Goal: Task Accomplishment & Management: Manage account settings

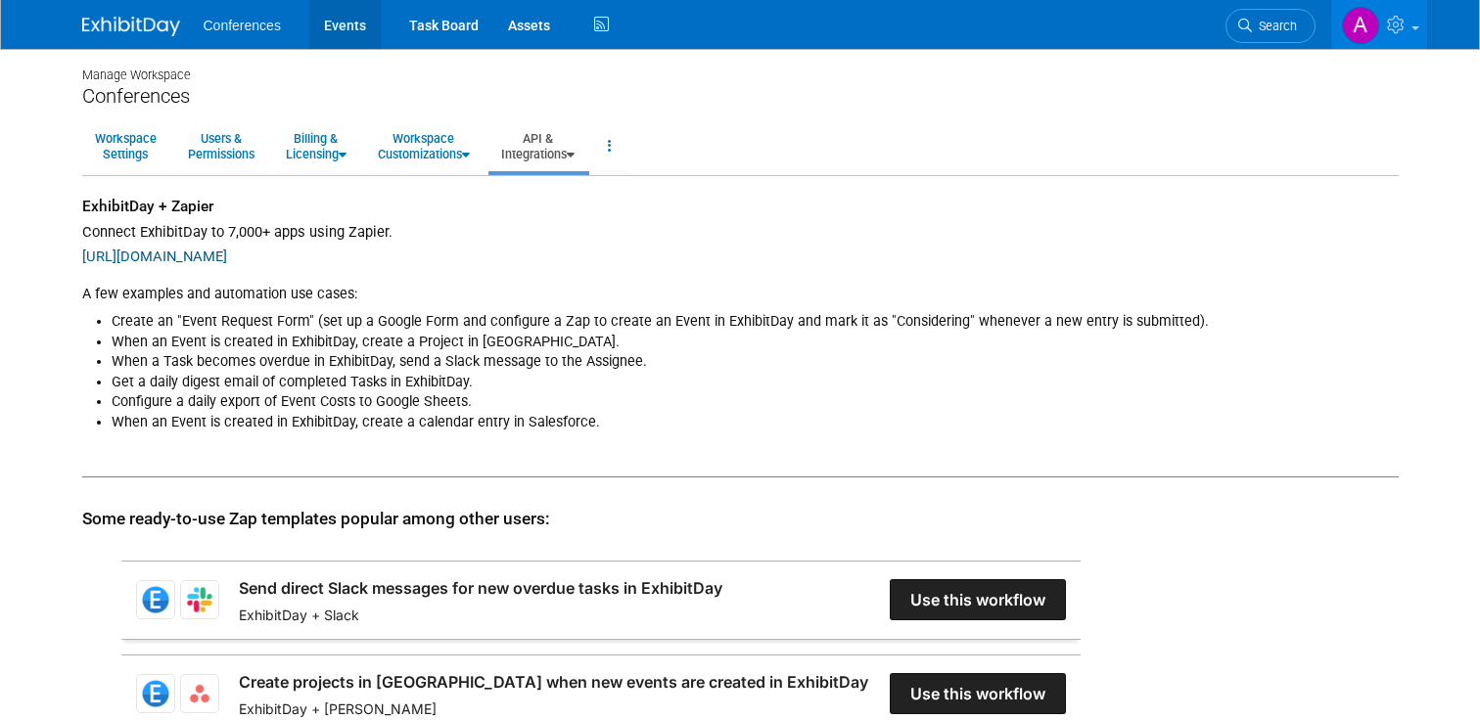
click at [346, 38] on link "Events" at bounding box center [344, 24] width 71 height 49
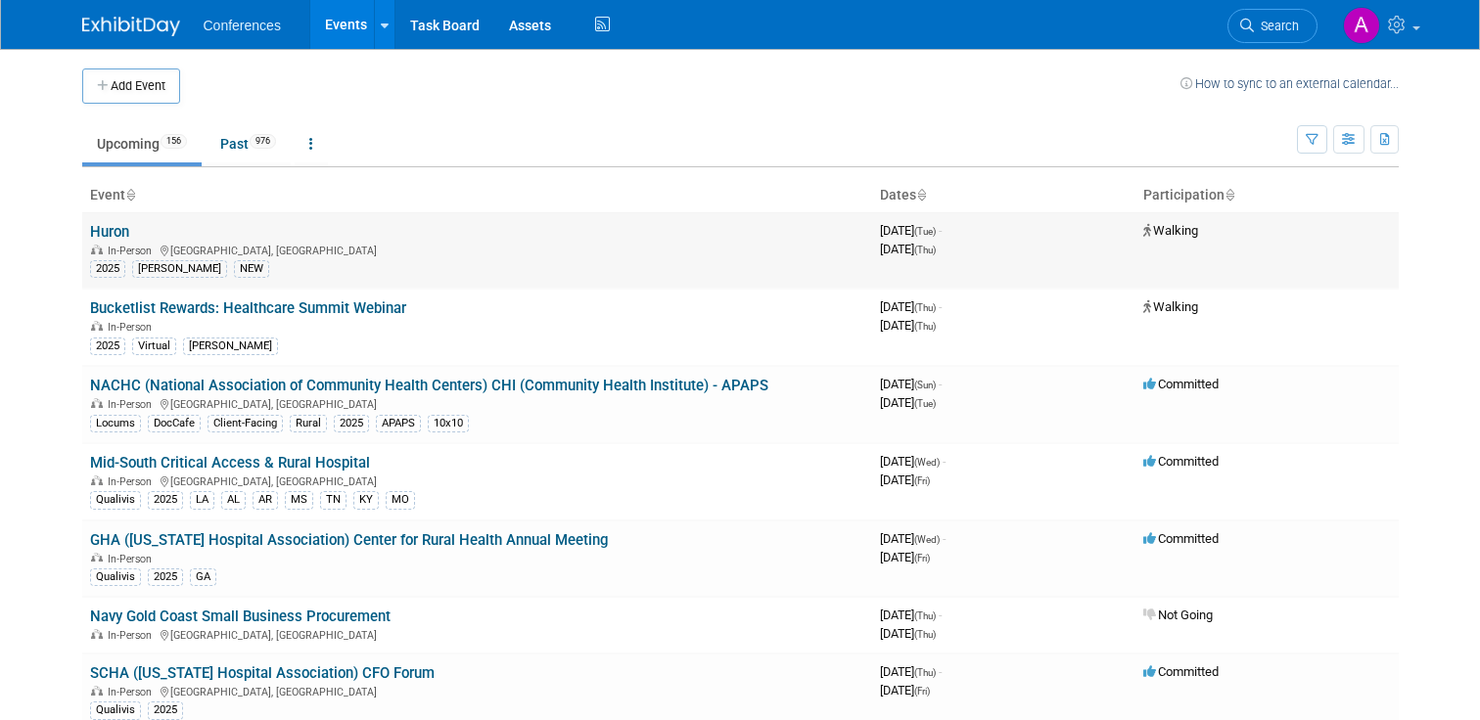
click at [118, 229] on link "Huron" at bounding box center [109, 232] width 39 height 18
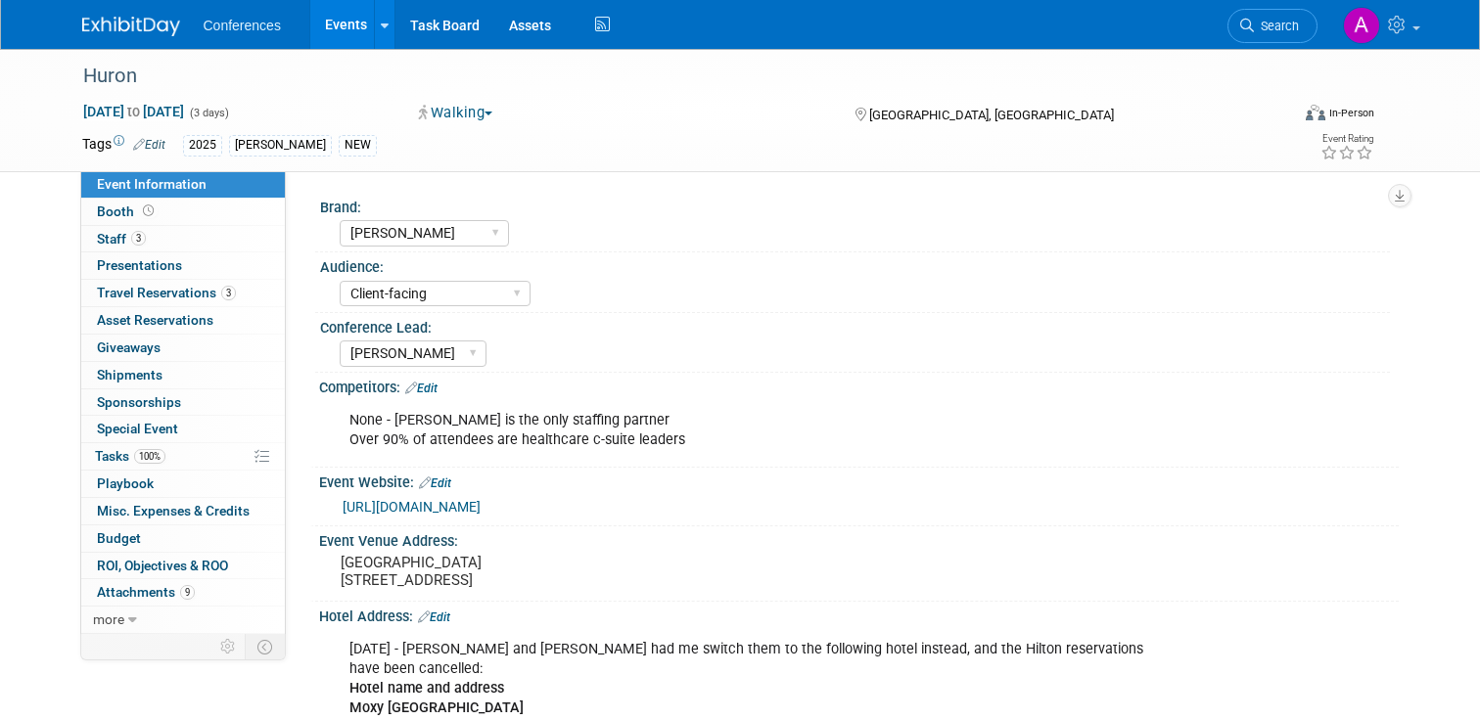
select select "[PERSON_NAME]"
select select "Client-facing"
select select "Stephanie"
click at [148, 140] on link "Edit" at bounding box center [149, 145] width 32 height 14
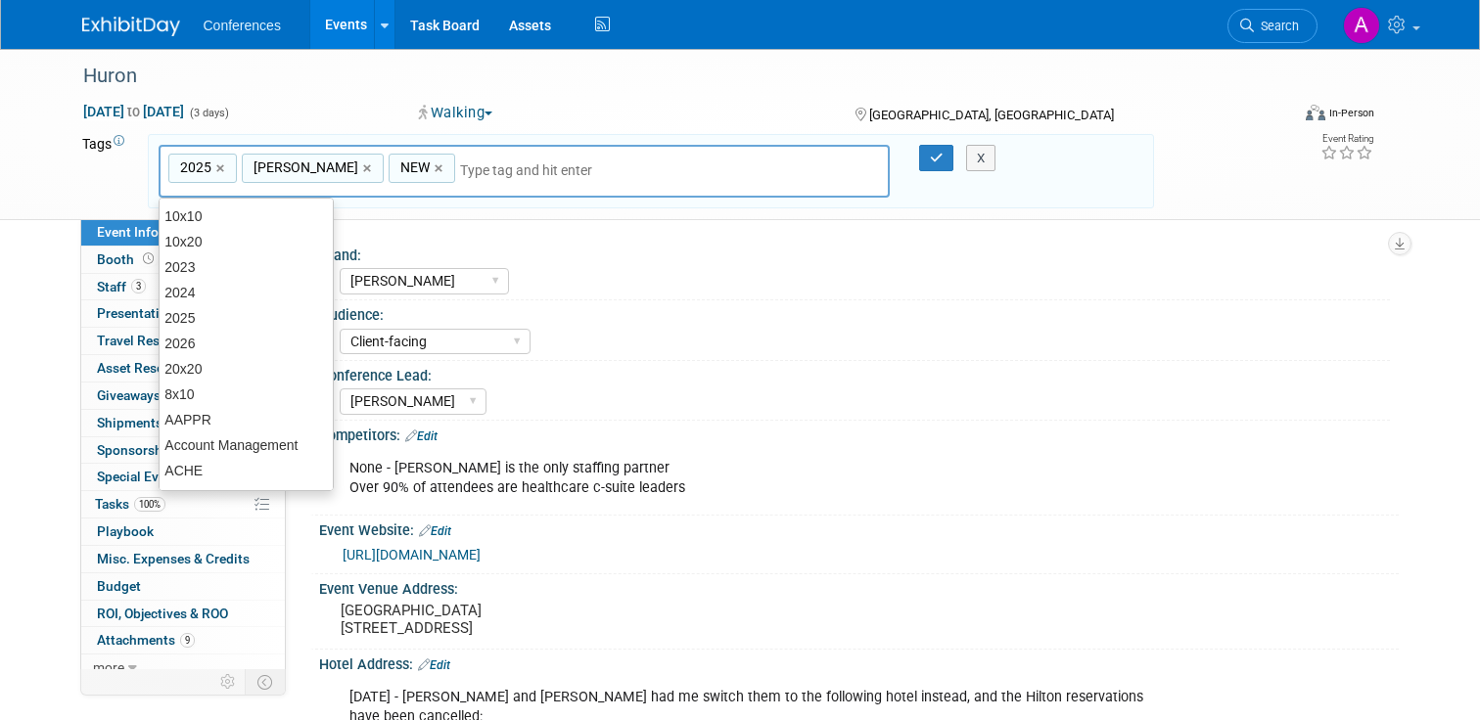
click at [69, 197] on div "Tags Edit 2025 Aya NEW 2025,Aya,NEW 2025 × Aya × NEW × X" at bounding box center [618, 172] width 1101 height 82
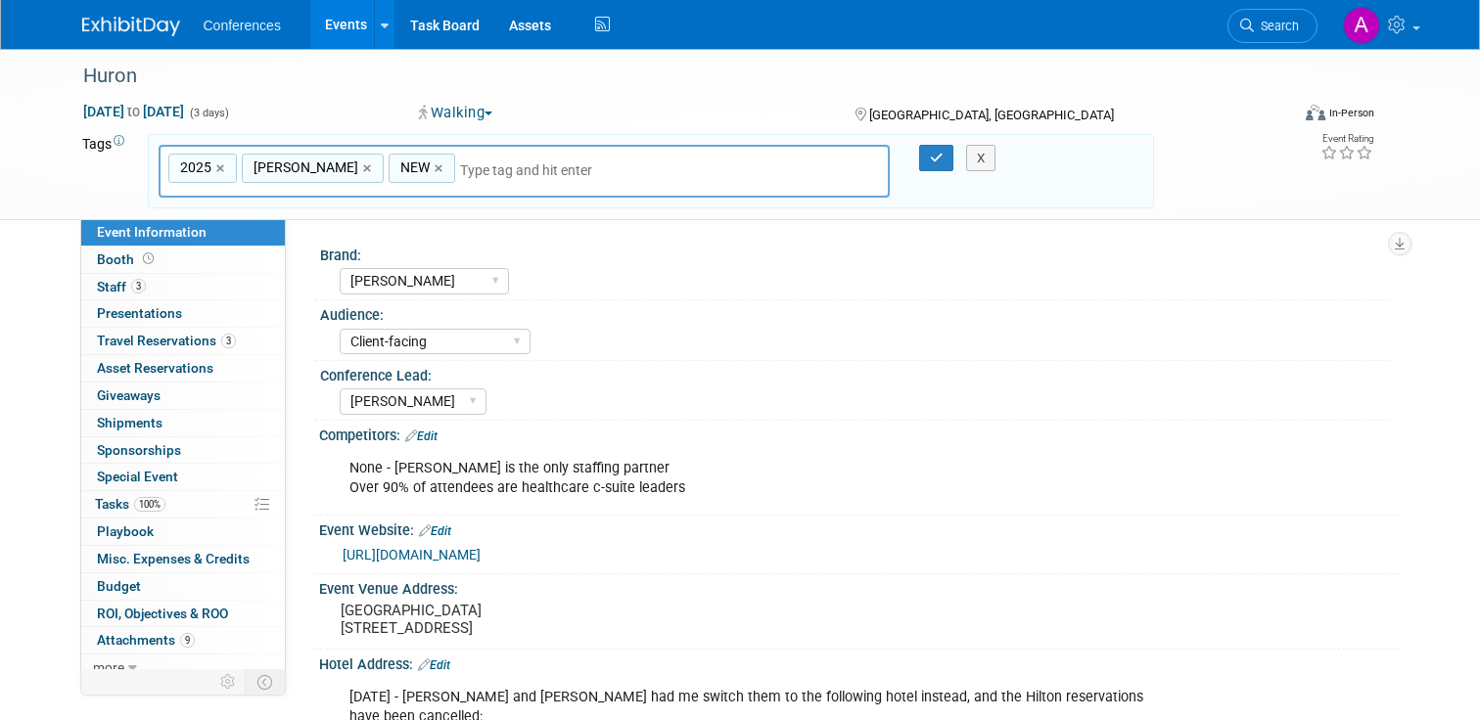
click at [1091, 114] on div "[GEOGRAPHIC_DATA], [GEOGRAPHIC_DATA]" at bounding box center [1002, 113] width 301 height 23
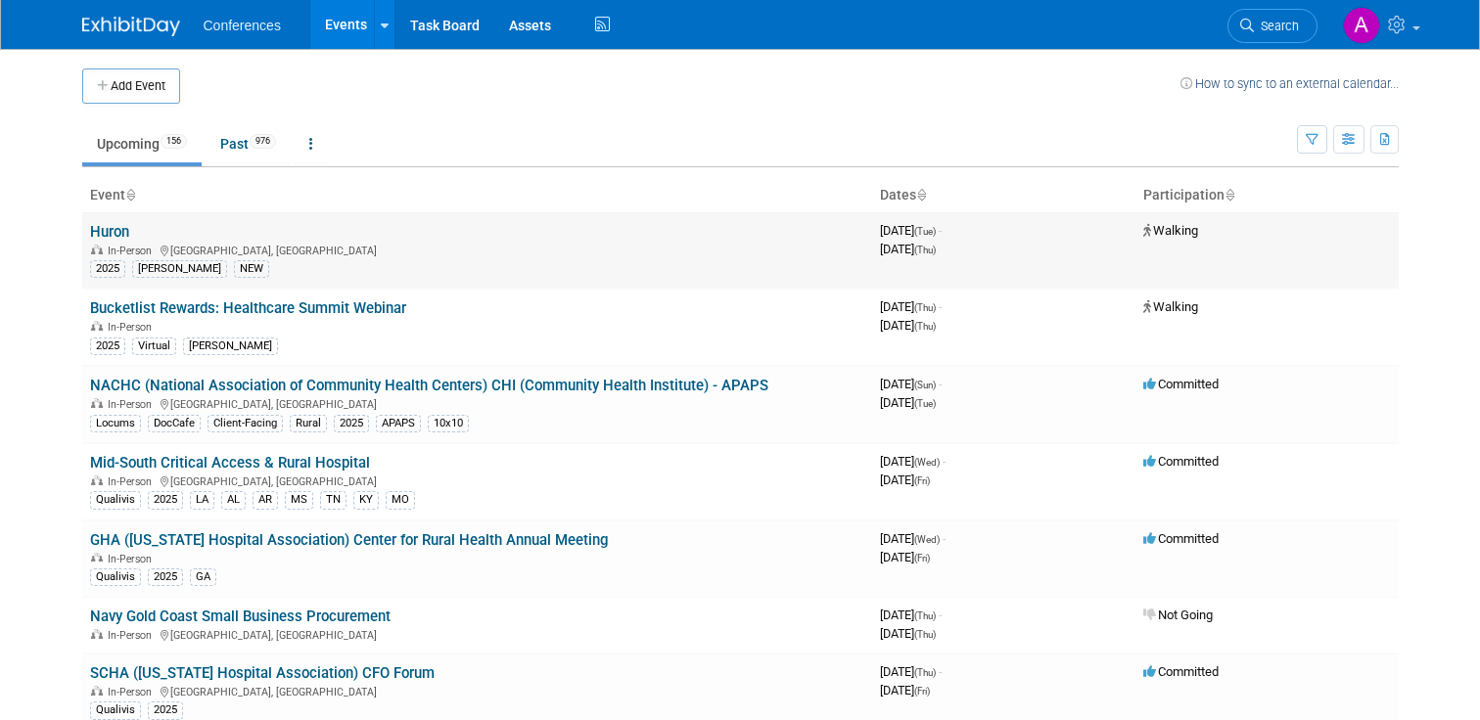
click at [98, 233] on link "Huron" at bounding box center [109, 232] width 39 height 18
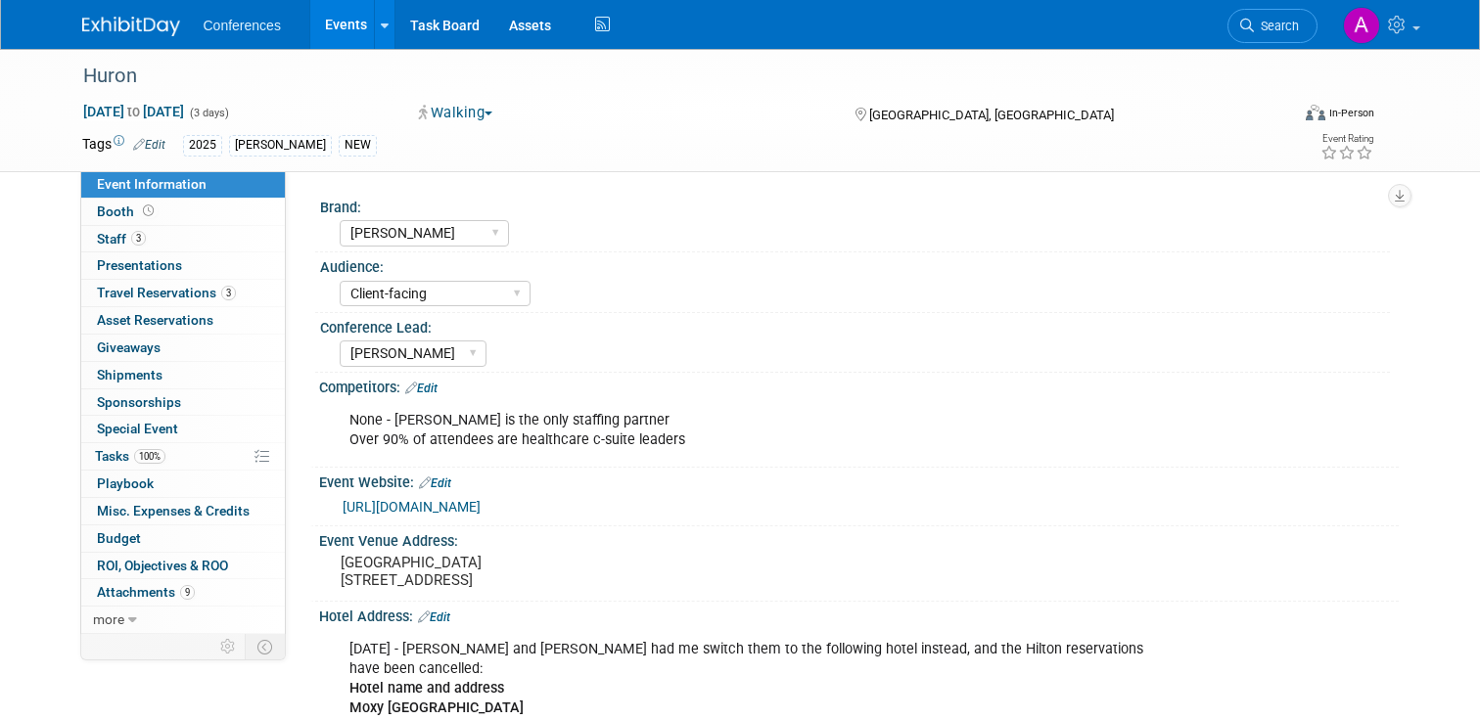
select select "[PERSON_NAME]"
select select "Client-facing"
select select "Stephanie"
click at [128, 623] on icon at bounding box center [132, 621] width 9 height 14
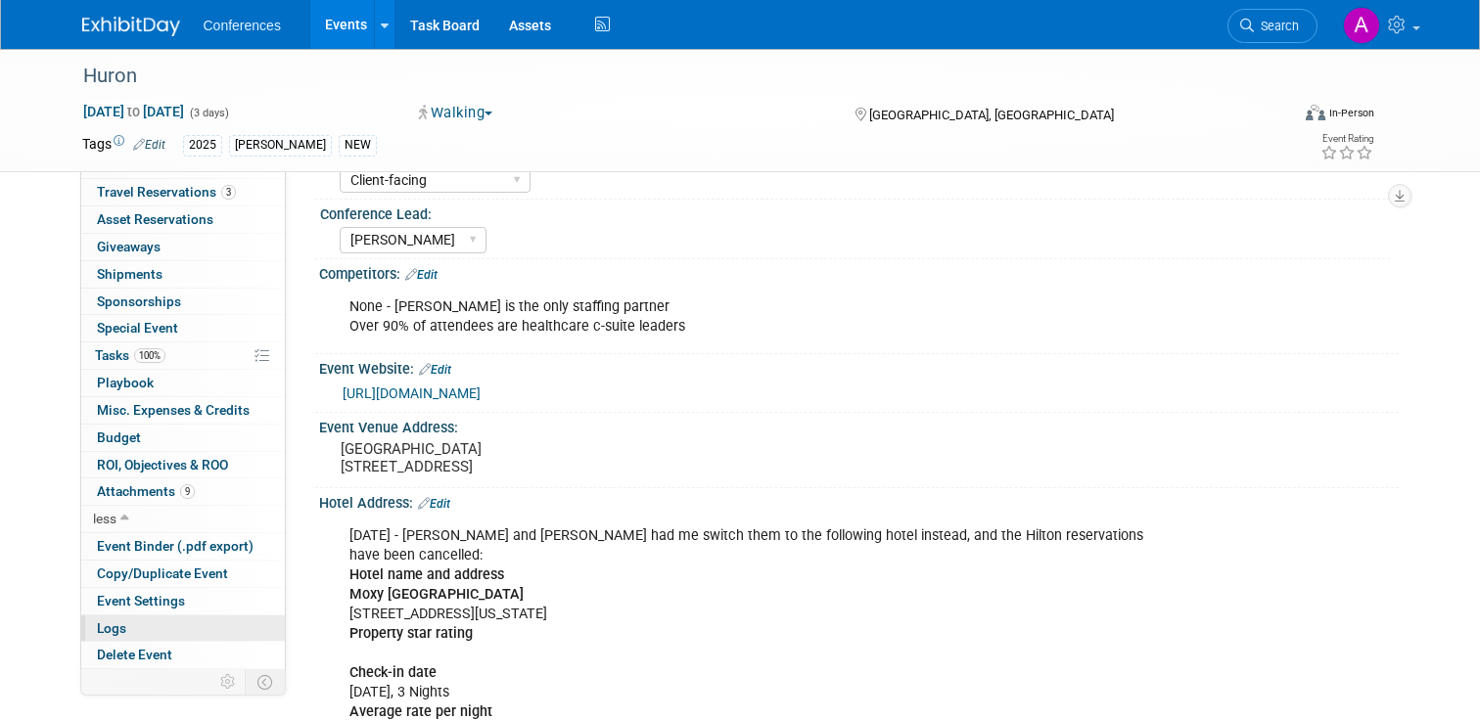
scroll to position [124, 0]
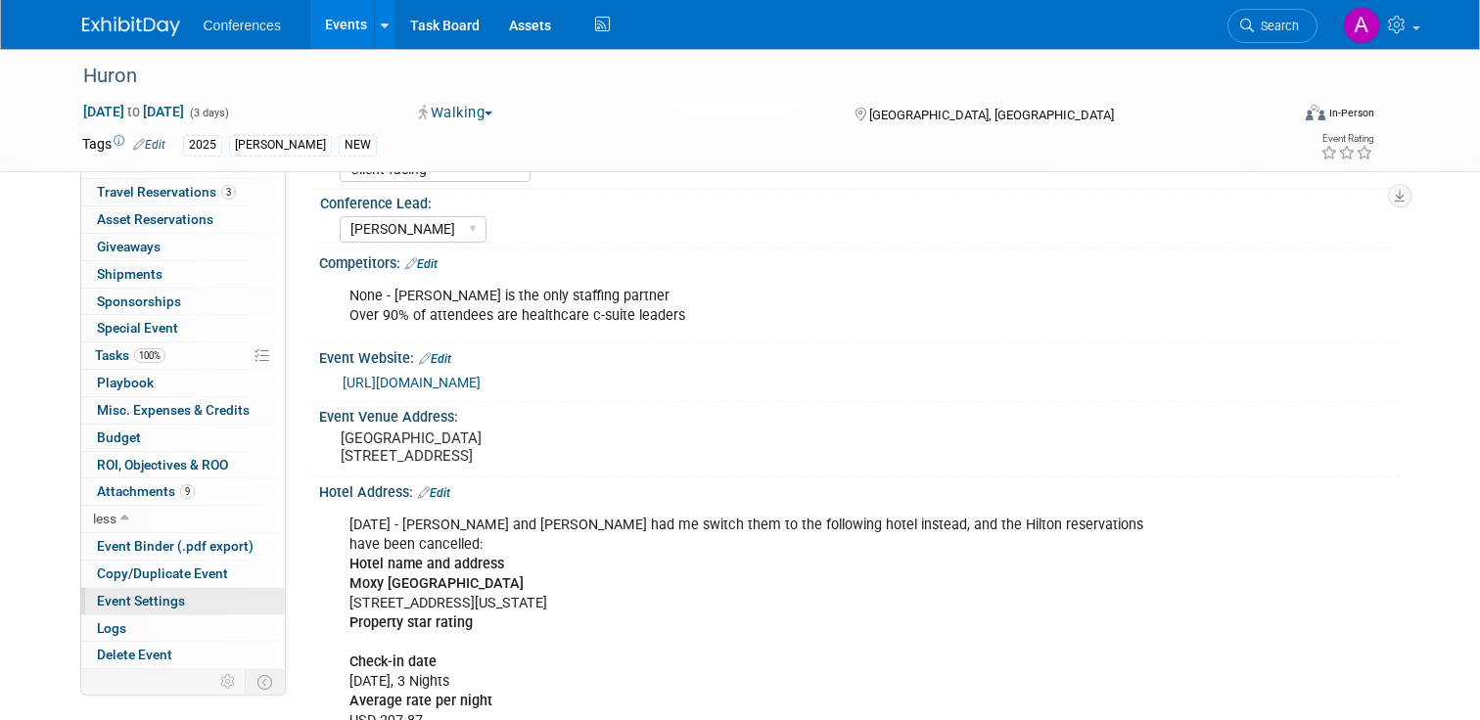
click at [229, 607] on link "Event Settings" at bounding box center [183, 601] width 204 height 26
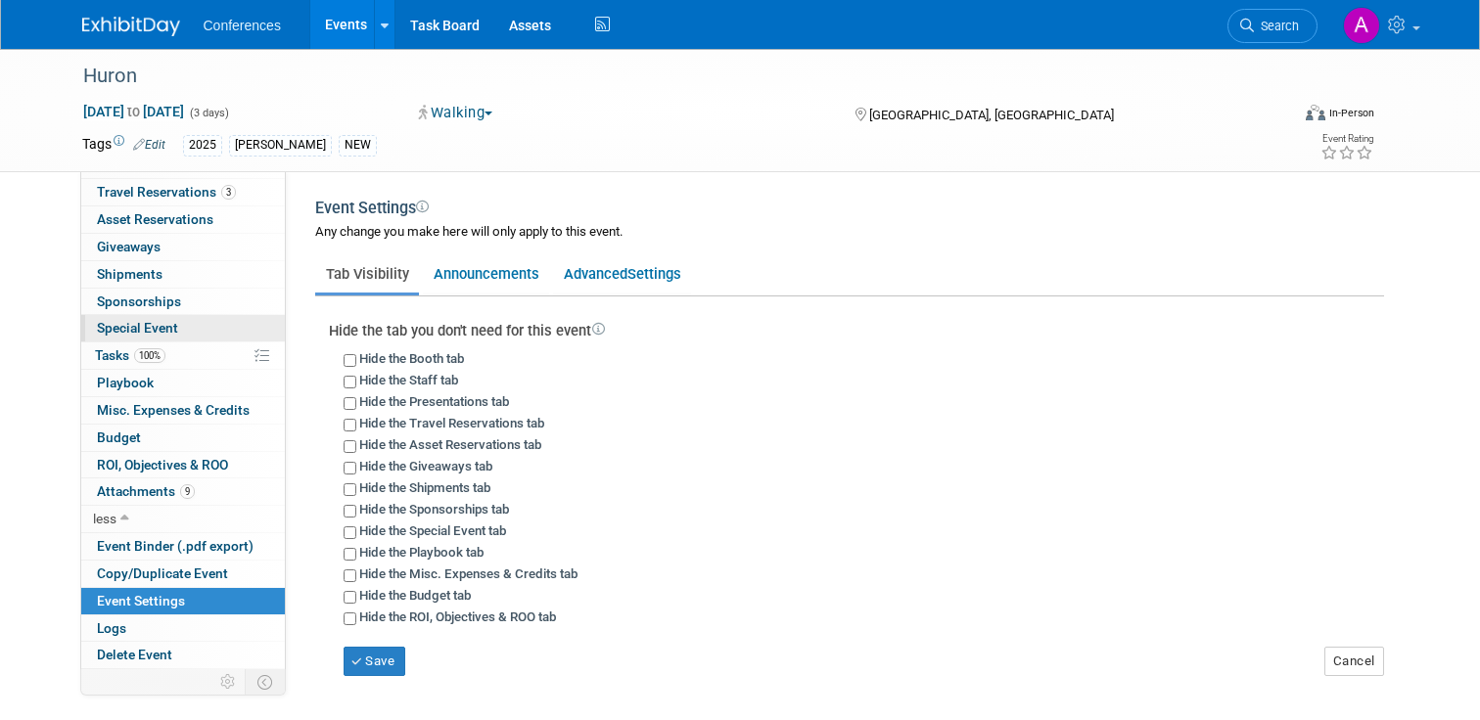
scroll to position [0, 0]
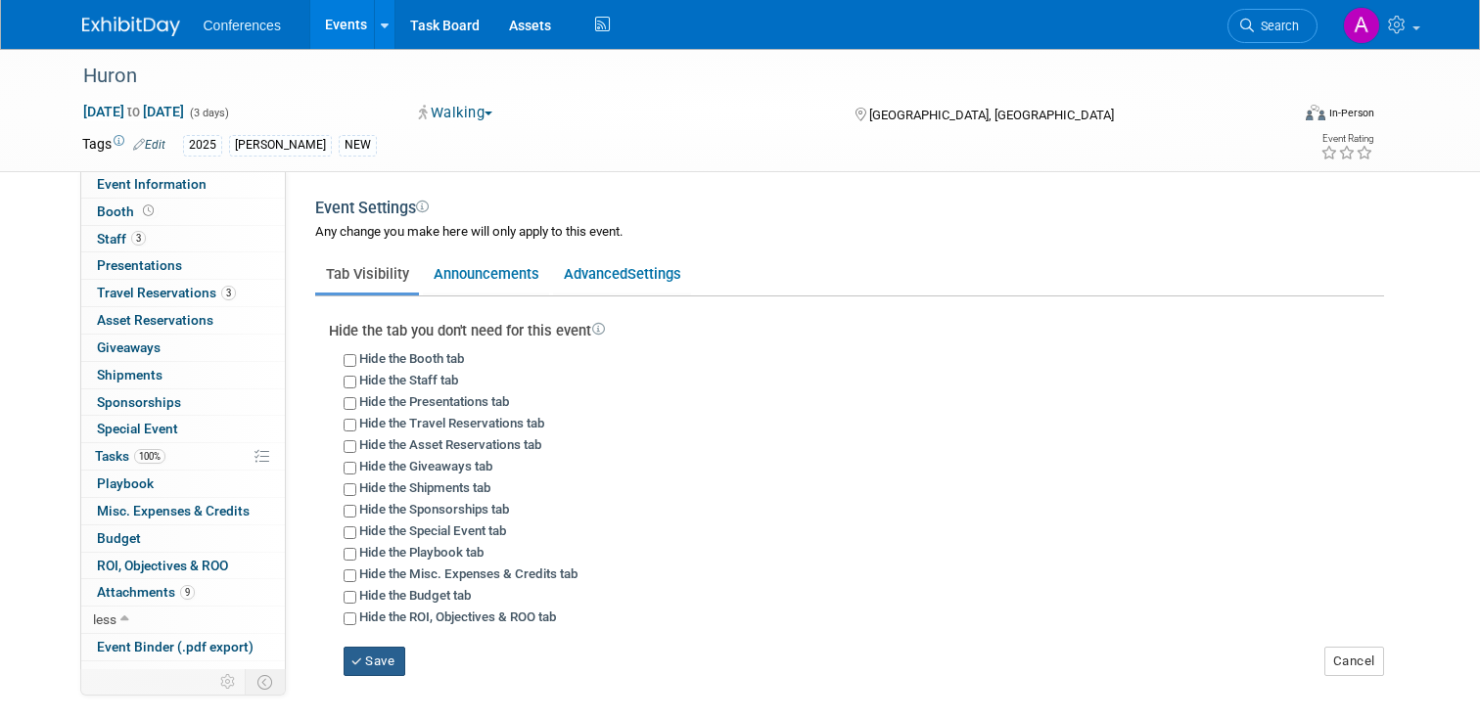
click at [399, 665] on button "Save" at bounding box center [375, 661] width 63 height 29
click at [214, 184] on link "Event Information" at bounding box center [183, 184] width 204 height 26
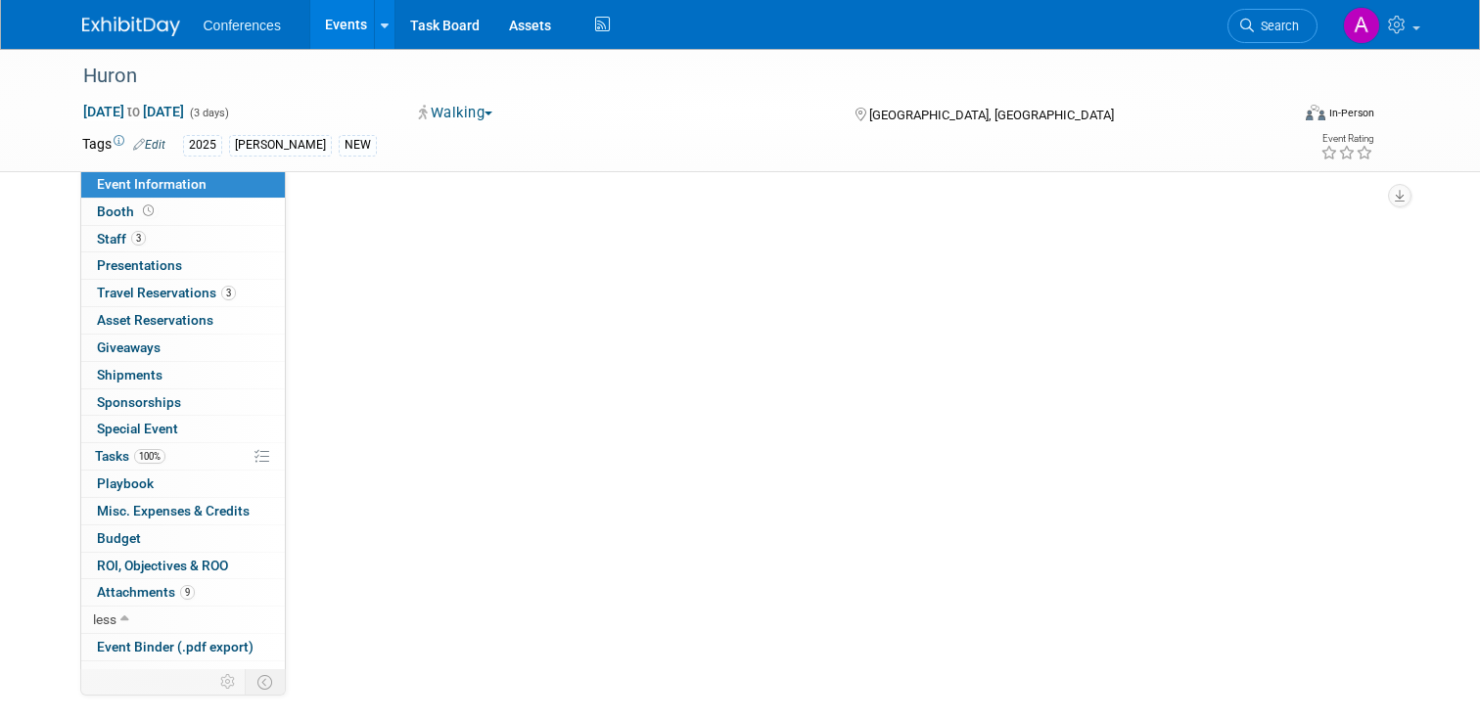
select select "Aya"
select select "Client-facing"
select select "Stephanie"
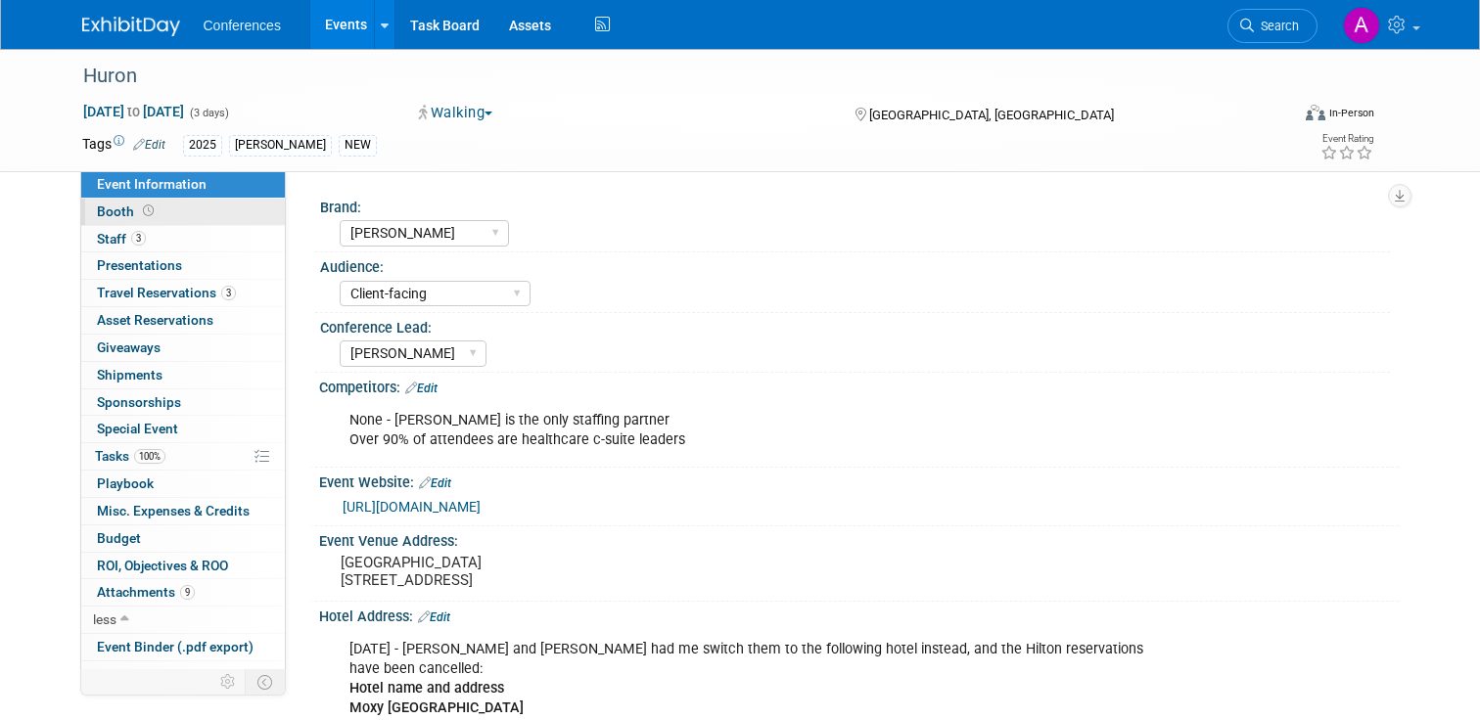
click at [204, 217] on link "Booth" at bounding box center [183, 212] width 204 height 26
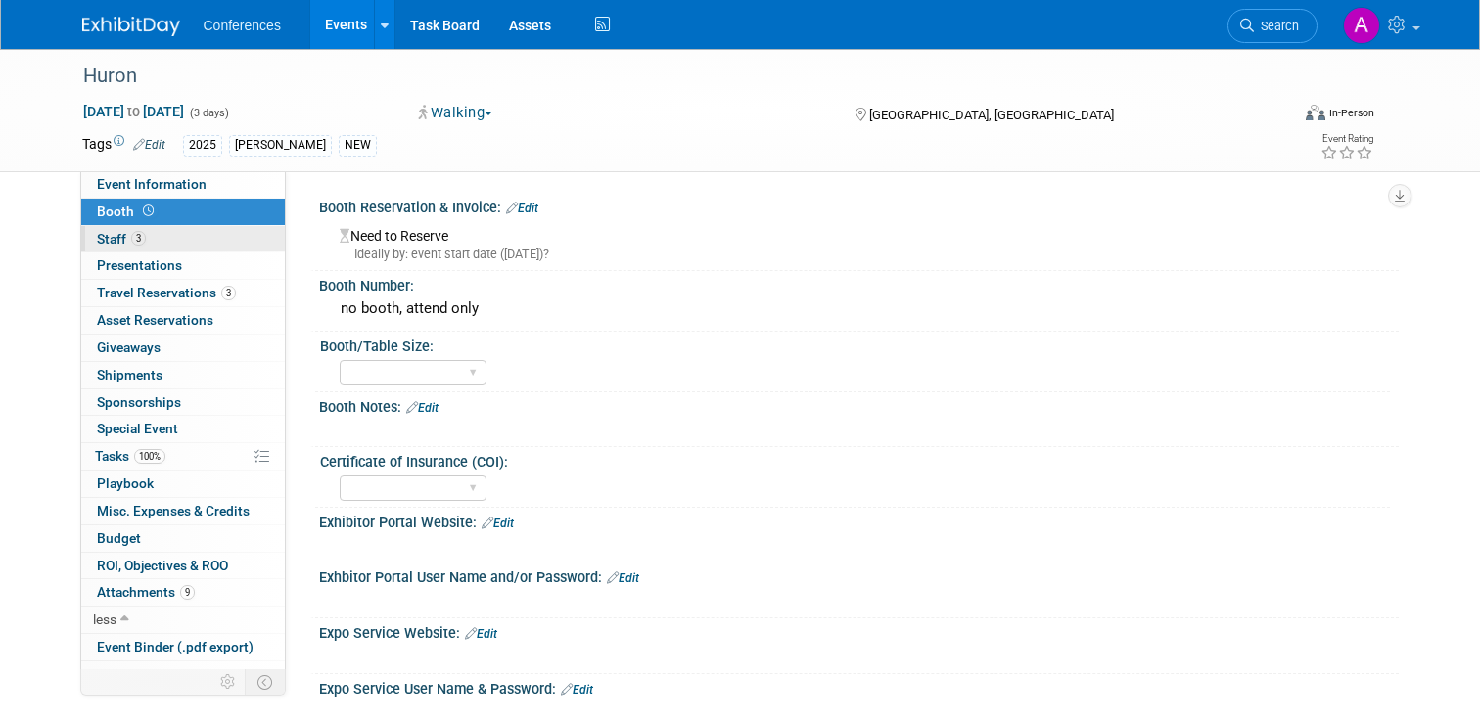
click at [204, 237] on link "3 Staff 3" at bounding box center [183, 239] width 204 height 26
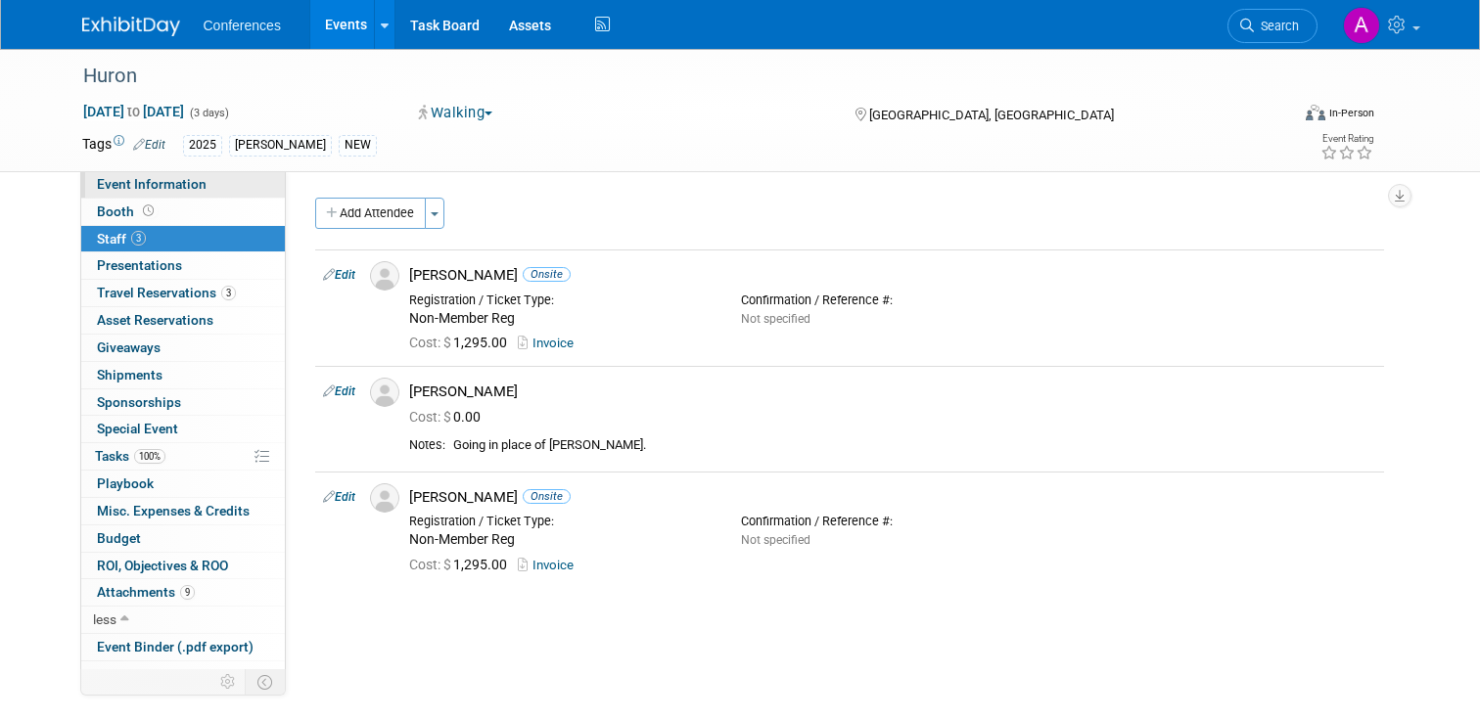
click at [214, 196] on link "Event Information" at bounding box center [183, 184] width 204 height 26
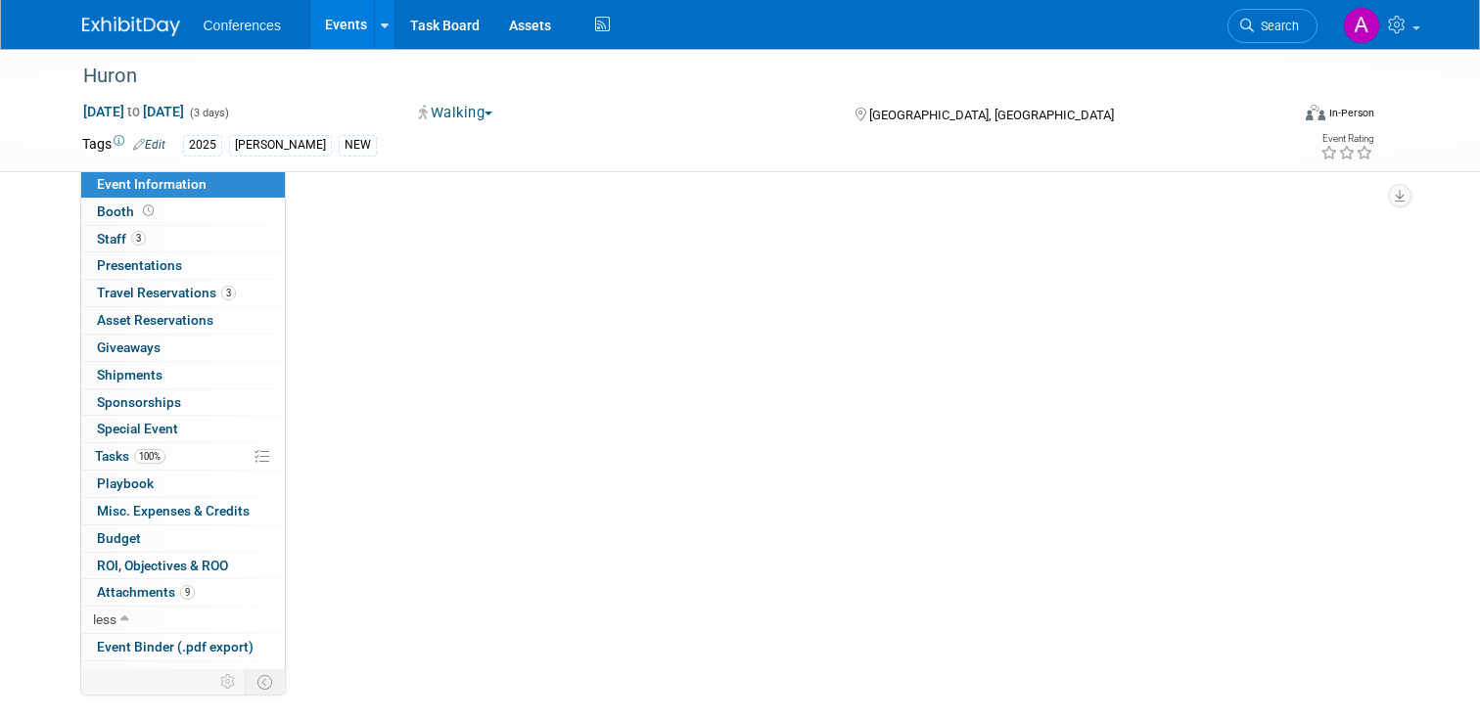
select select "Aya"
select select "Client-facing"
select select "Stephanie"
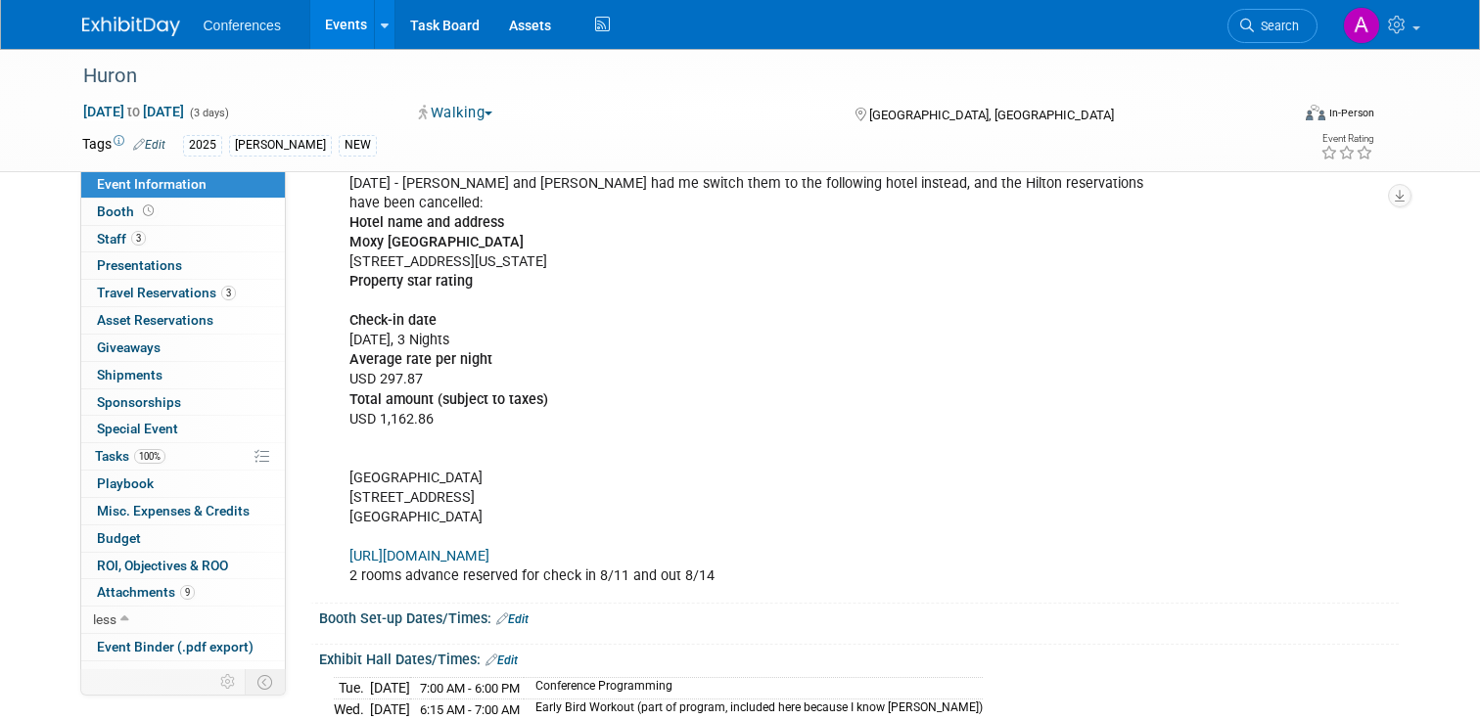
scroll to position [444, 0]
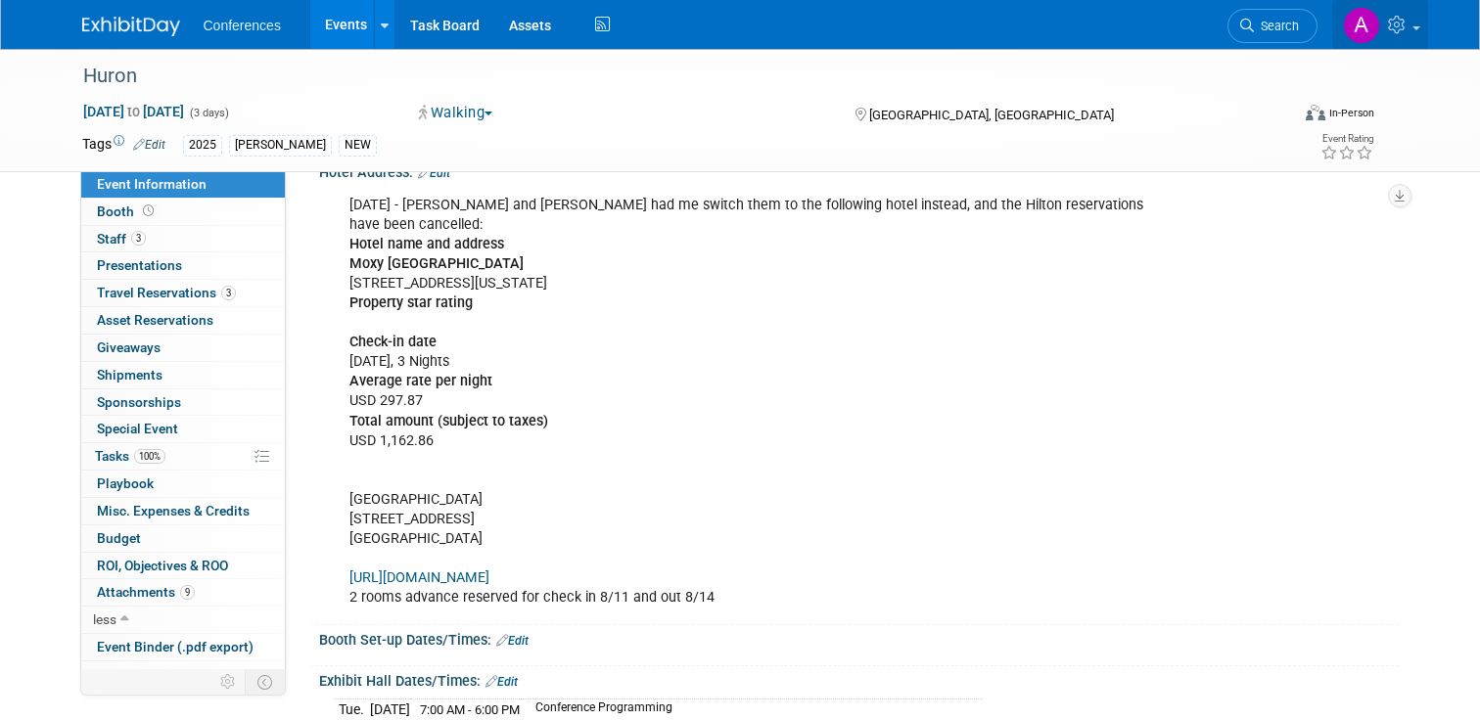
click at [1391, 39] on link at bounding box center [1380, 24] width 96 height 49
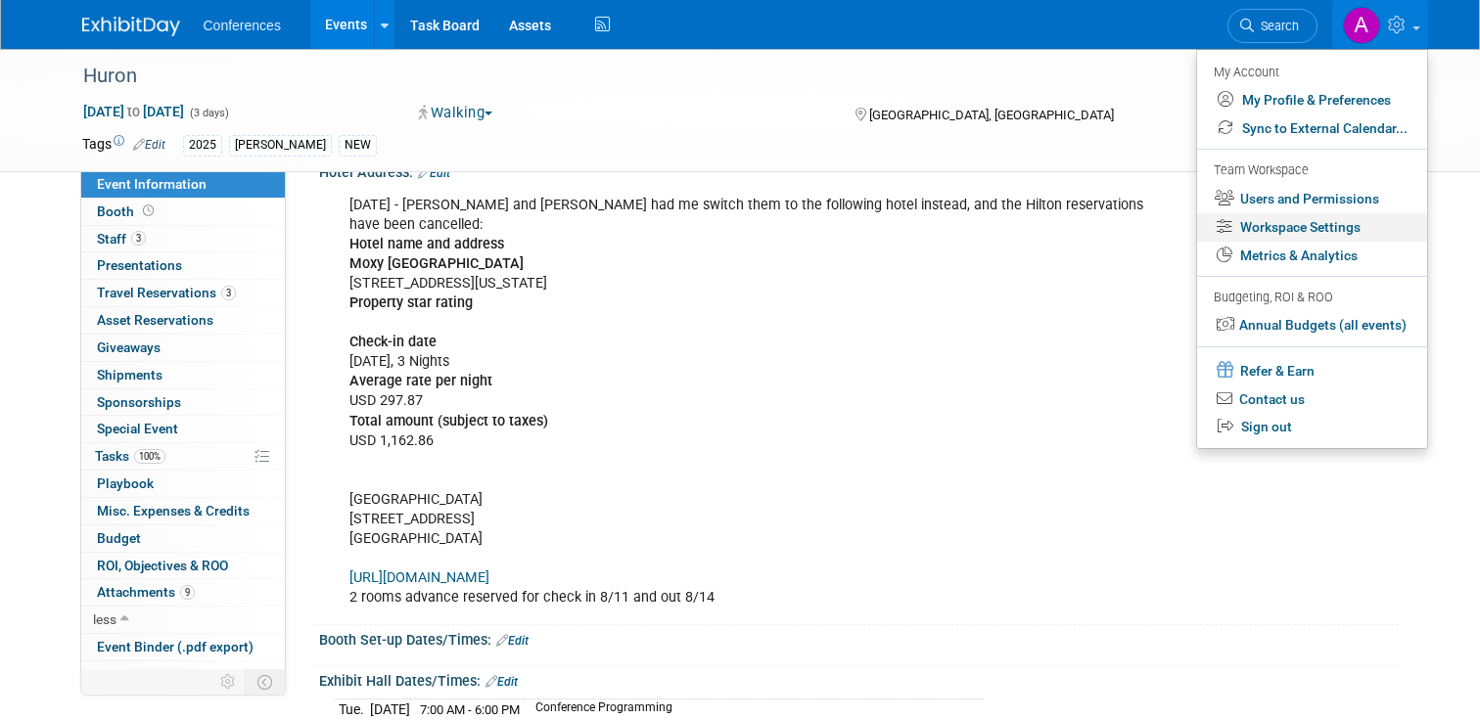
click at [1285, 227] on link "Workspace Settings" at bounding box center [1312, 227] width 230 height 28
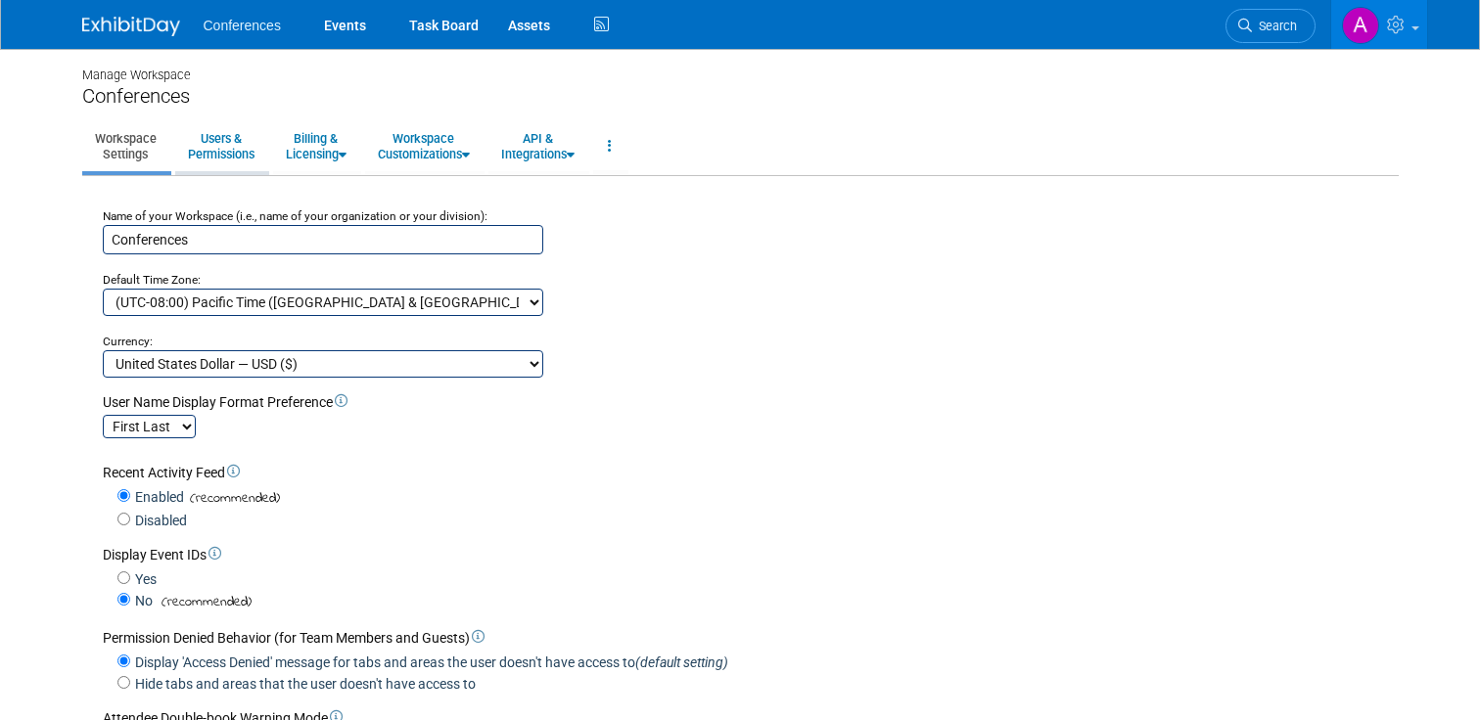
click at [214, 139] on link "Users & Permissions" at bounding box center [221, 146] width 92 height 48
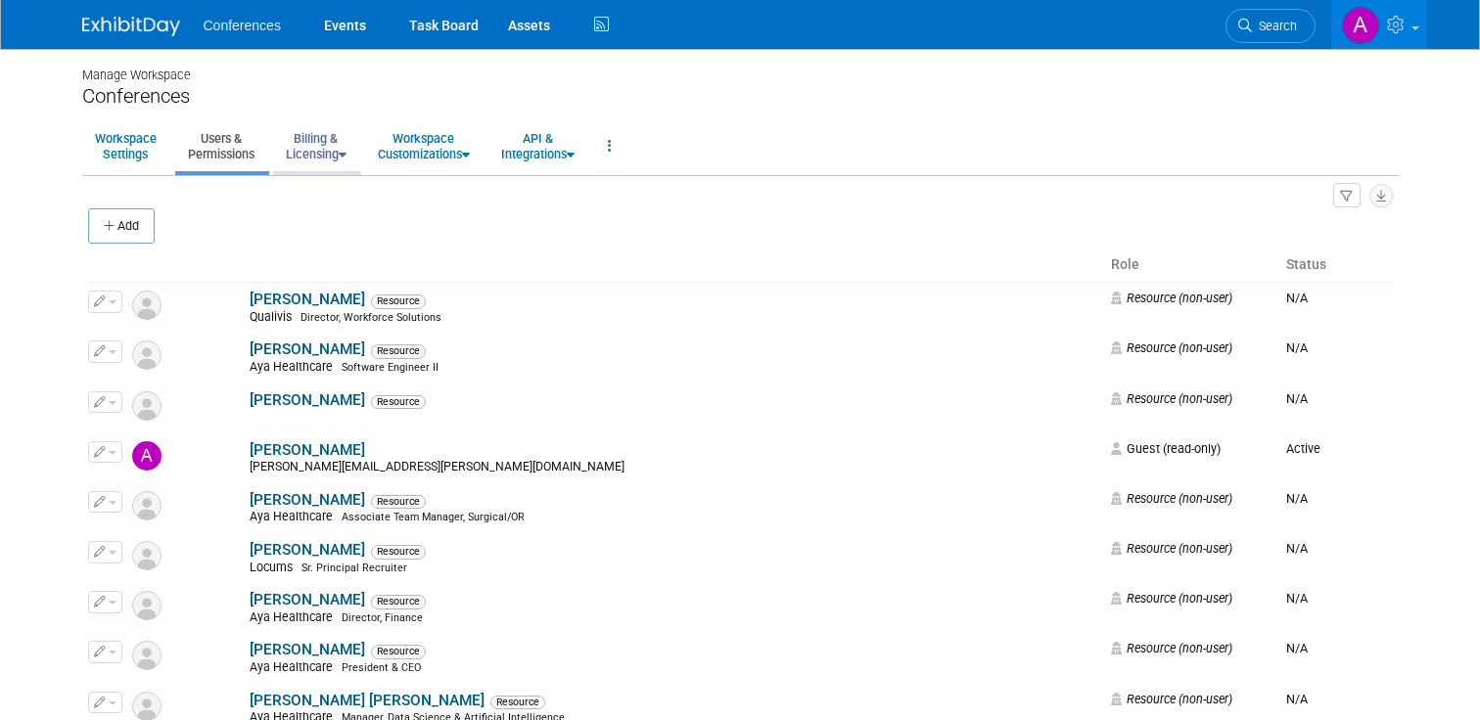
click at [307, 158] on link "Billing & Licensing" at bounding box center [316, 146] width 86 height 48
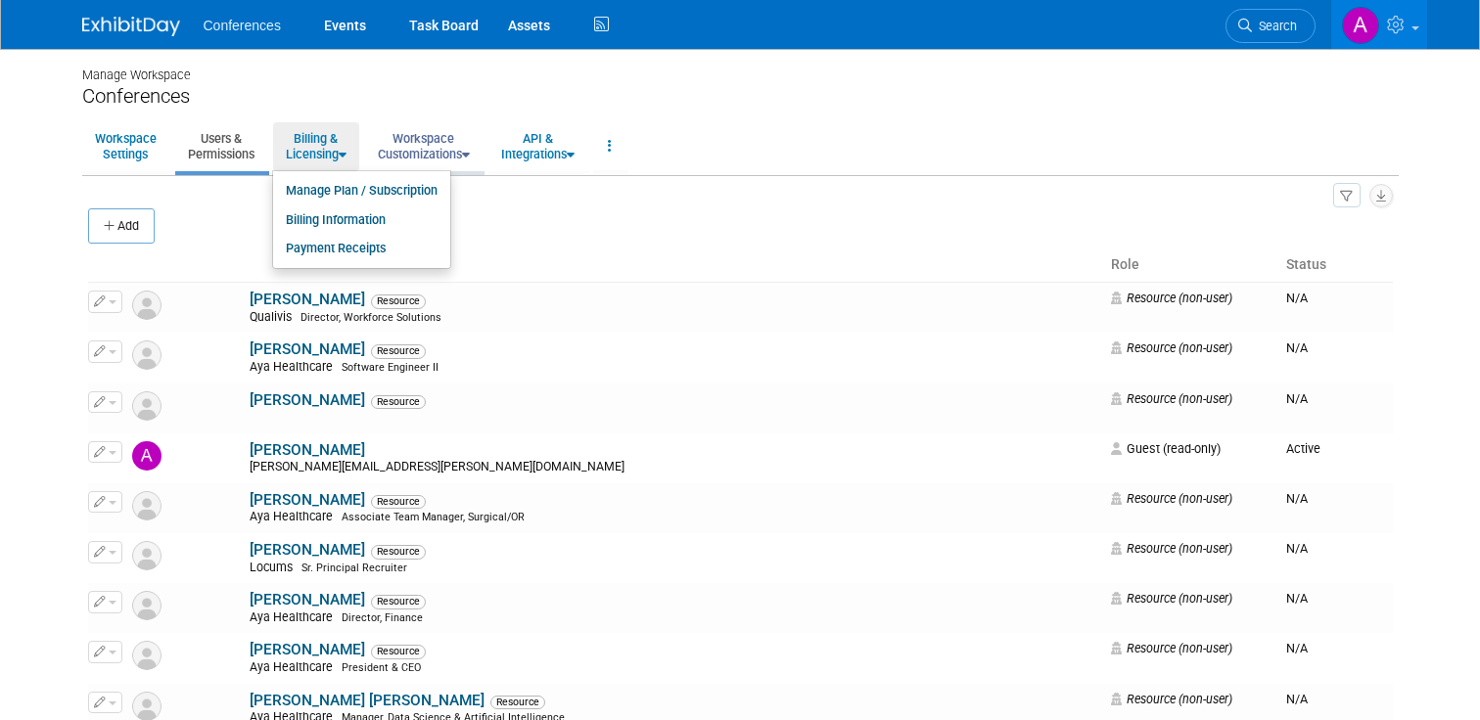
click at [433, 147] on link "Workspace Customizations" at bounding box center [423, 146] width 117 height 48
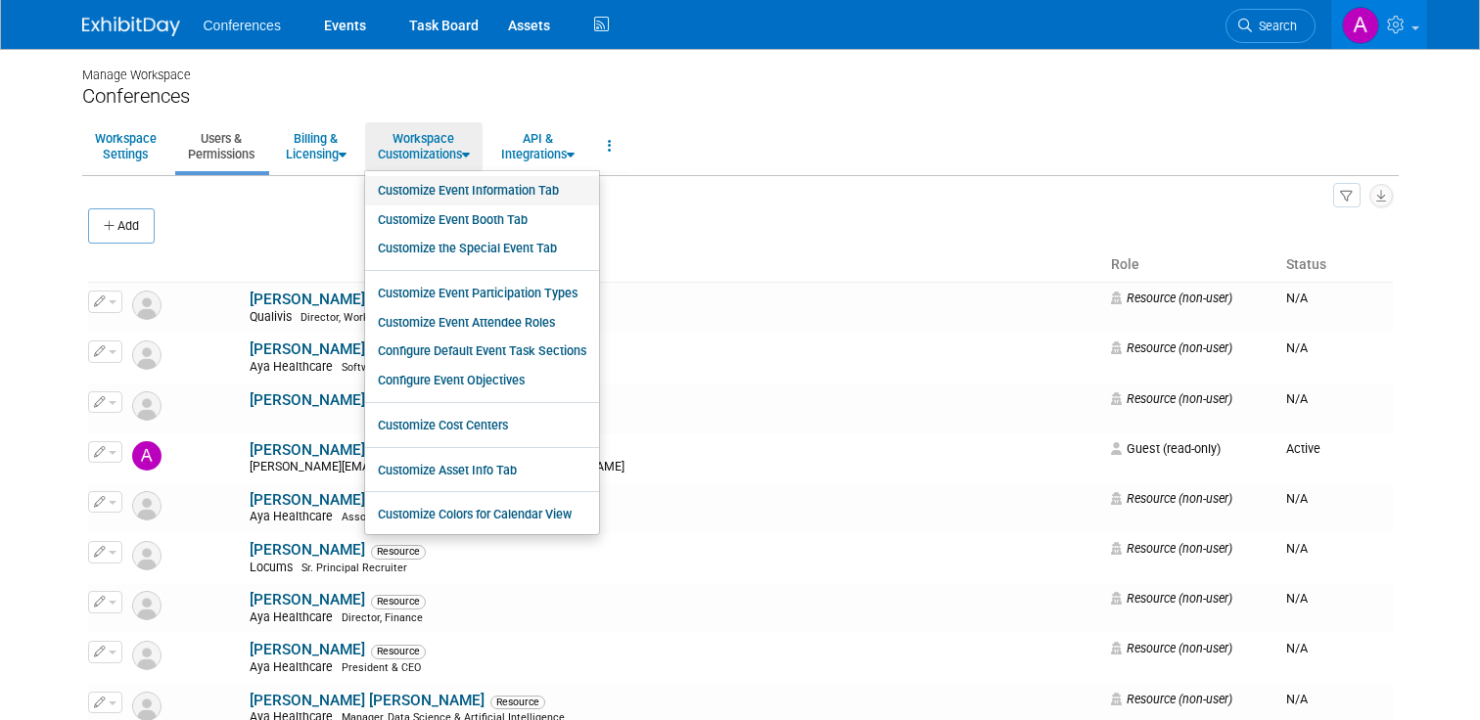
click at [524, 191] on link "Customize Event Information Tab" at bounding box center [482, 190] width 234 height 29
